Goal: Information Seeking & Learning: Understand process/instructions

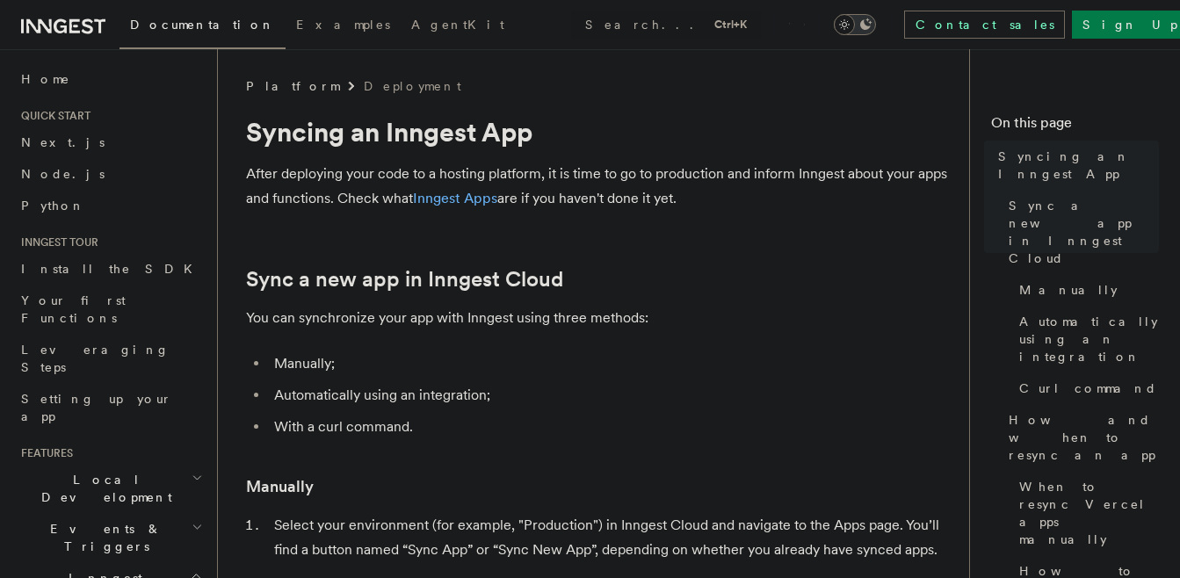
drag, startPoint x: 681, startPoint y: 200, endPoint x: 247, endPoint y: 172, distance: 434.9
click at [247, 172] on p "After deploying your code to a hosting platform, it is time to go to production…" at bounding box center [597, 186] width 703 height 49
drag, startPoint x: 247, startPoint y: 172, endPoint x: 427, endPoint y: 246, distance: 194.6
drag, startPoint x: 683, startPoint y: 205, endPoint x: 249, endPoint y: 170, distance: 436.3
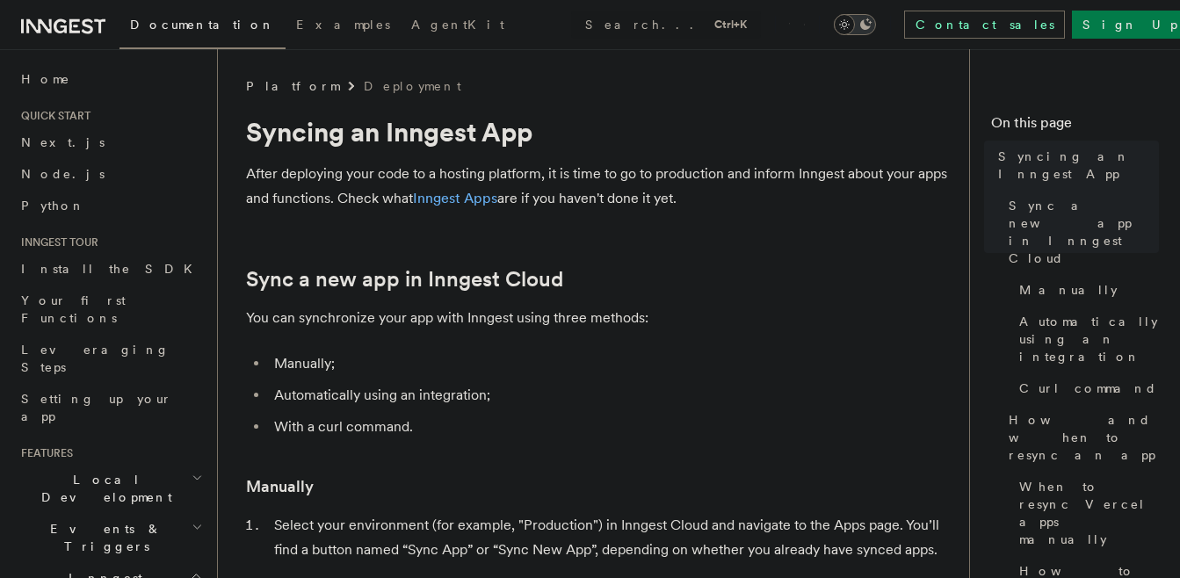
click at [249, 170] on p "After deploying your code to a hosting platform, it is time to go to production…" at bounding box center [597, 186] width 703 height 49
drag, startPoint x: 249, startPoint y: 170, endPoint x: 384, endPoint y: 242, distance: 153.7
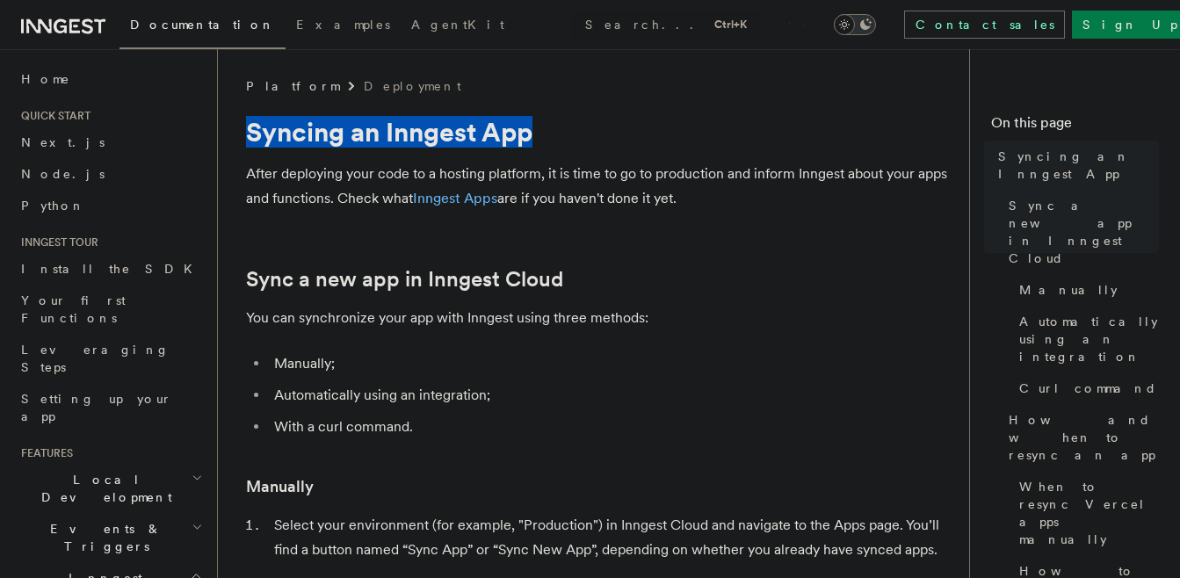
drag, startPoint x: 547, startPoint y: 131, endPoint x: 238, endPoint y: 131, distance: 309.2
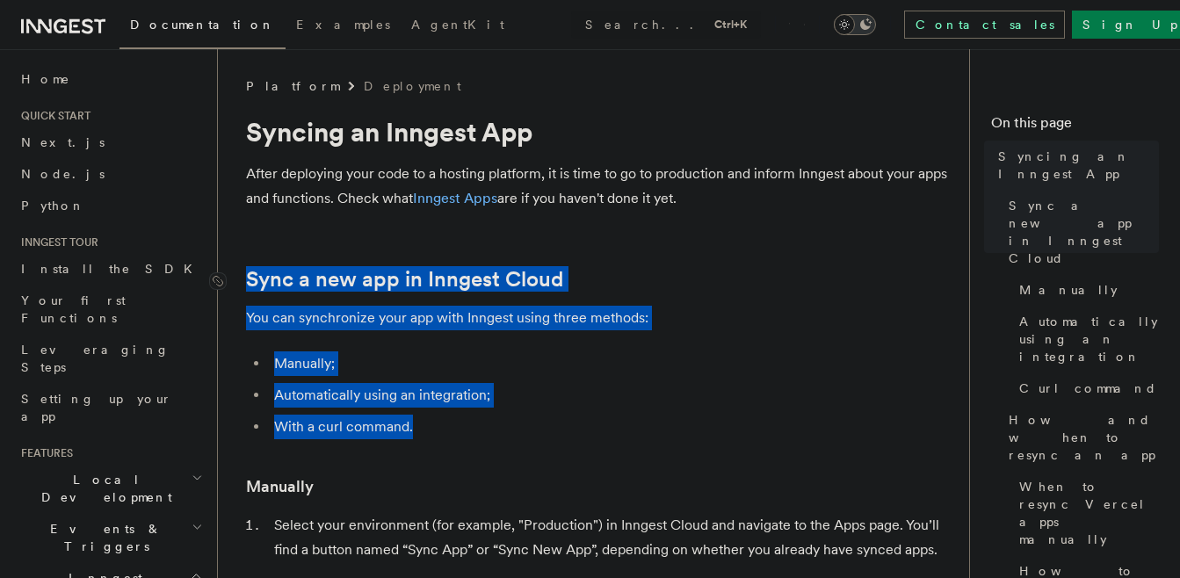
drag, startPoint x: 426, startPoint y: 427, endPoint x: 235, endPoint y: 283, distance: 238.9
drag, startPoint x: 235, startPoint y: 283, endPoint x: 380, endPoint y: 247, distance: 149.4
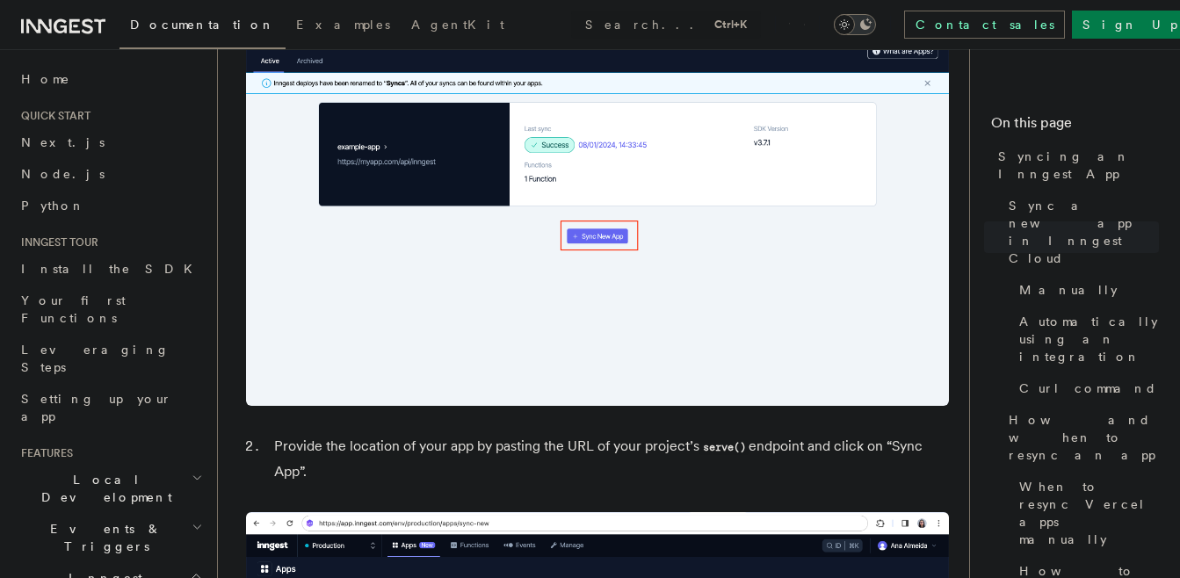
scroll to position [1113, 0]
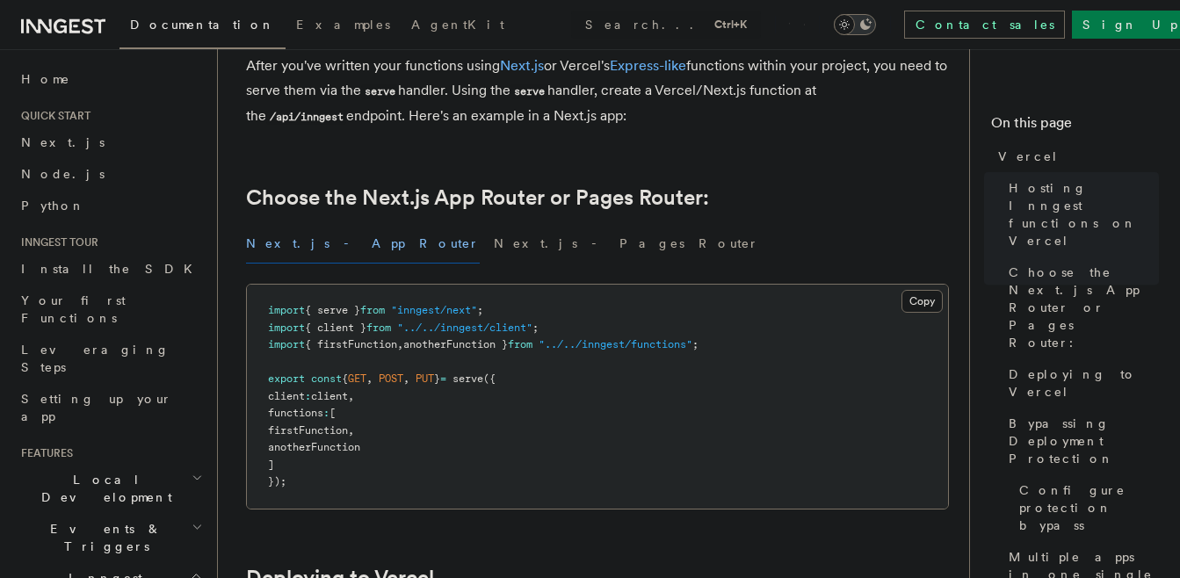
scroll to position [351, 0]
